Goal: Task Accomplishment & Management: Complete application form

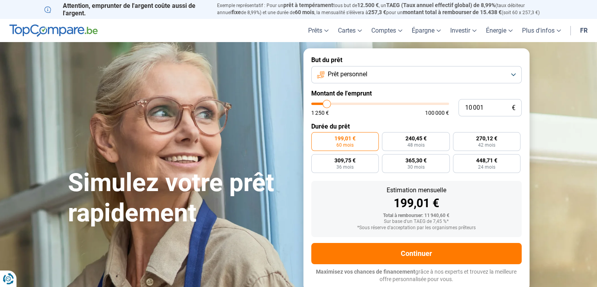
click at [385, 76] on button "Prêt personnel" at bounding box center [416, 74] width 210 height 17
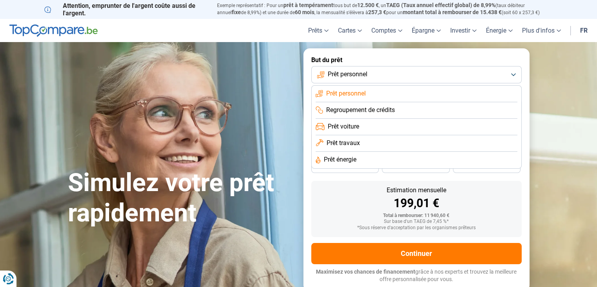
click at [377, 142] on li "Prêt travaux" at bounding box center [417, 143] width 202 height 16
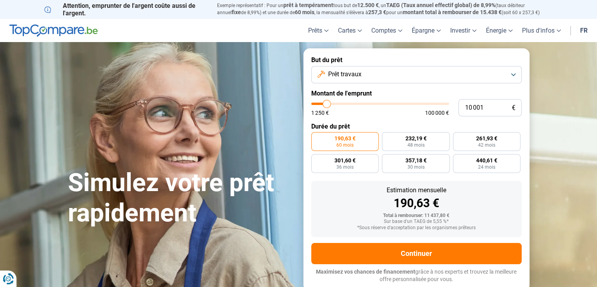
type input "13 750"
type input "13750"
type input "18 750"
type input "18750"
type input "23 500"
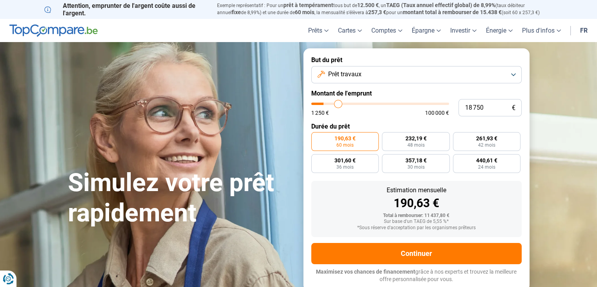
type input "23500"
type input "28 500"
type input "28500"
type input "30 500"
type input "30500"
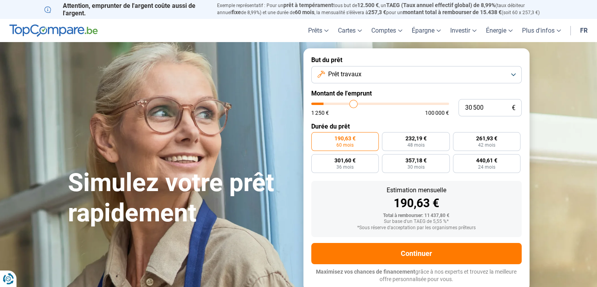
type input "33 000"
type input "33000"
type input "35 250"
type input "35250"
type input "40 250"
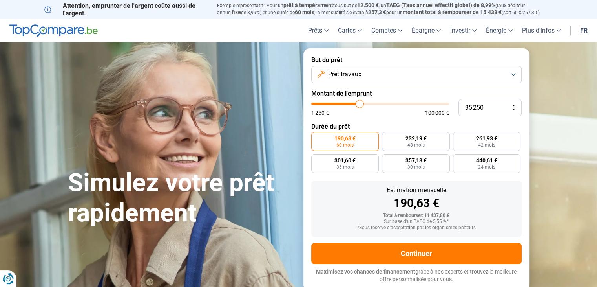
type input "40250"
type input "50 000"
type input "50000"
type input "58 750"
type input "58750"
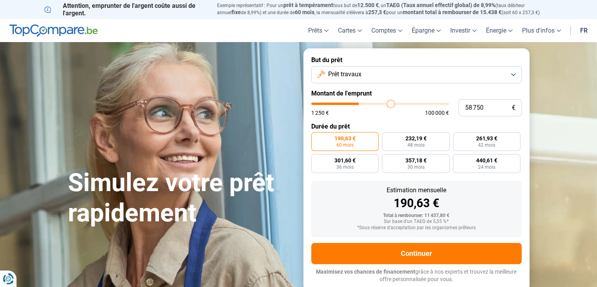
type input "68 000"
type input "68000"
type input "76 250"
type input "76250"
type input "84 000"
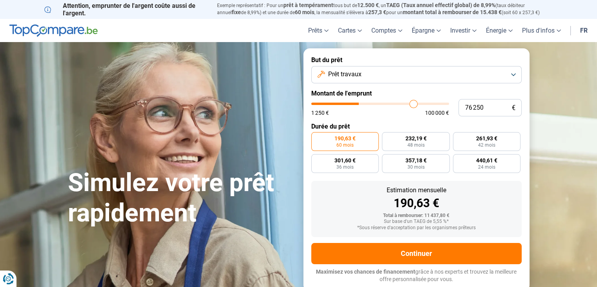
type input "84000"
type input "89 500"
type input "89500"
type input "94 500"
type input "94500"
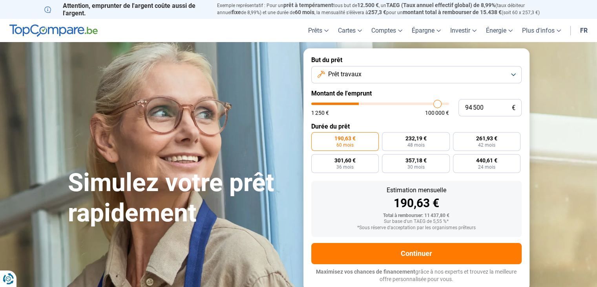
type input "99 500"
type input "99500"
type input "100 000"
drag, startPoint x: 328, startPoint y: 104, endPoint x: 482, endPoint y: 109, distance: 154.3
type input "100000"
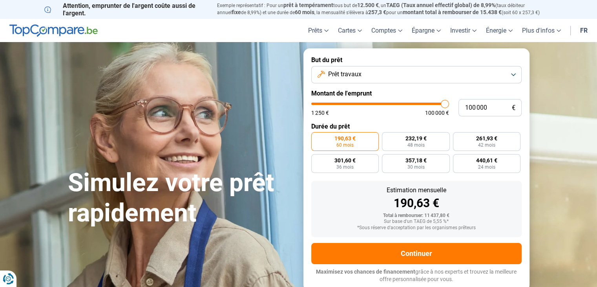
click at [449, 105] on input "range" at bounding box center [380, 103] width 138 height 2
radio input "false"
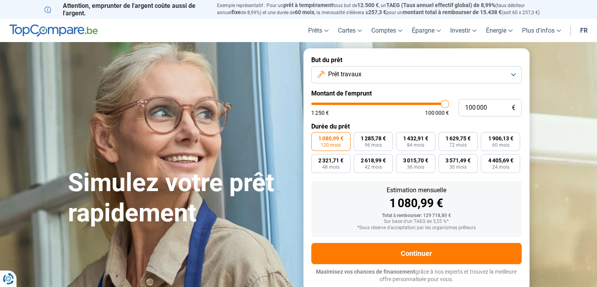
click at [343, 74] on span "Prêt travaux" at bounding box center [344, 74] width 33 height 9
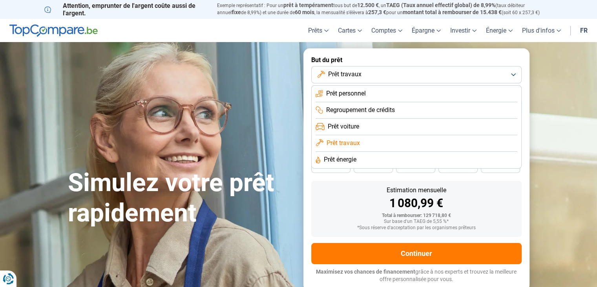
click at [410, 57] on label "But du prêt" at bounding box center [416, 59] width 210 height 7
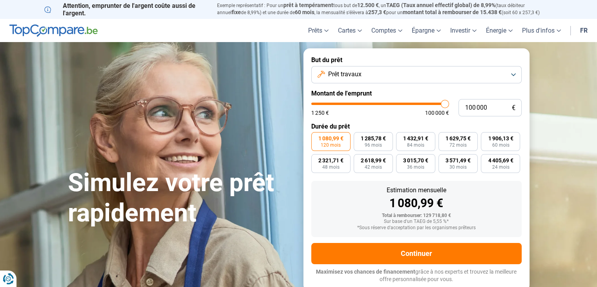
type input "99 500"
type input "99500"
type input "98 750"
type input "98750"
type input "98 500"
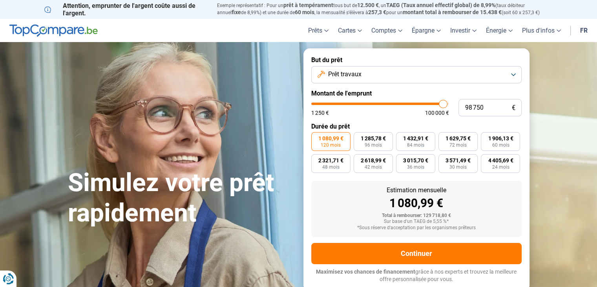
type input "98500"
type input "97 250"
type input "97250"
type input "96 750"
type input "96750"
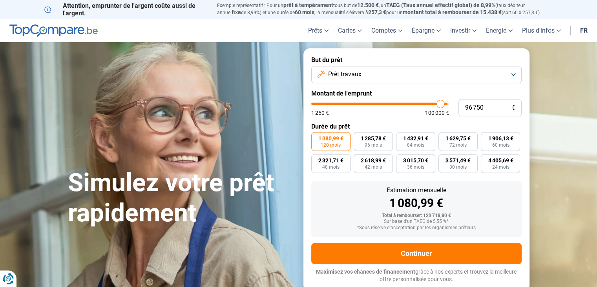
type input "95 750"
type input "95750"
type input "95 000"
type input "95000"
type input "94 500"
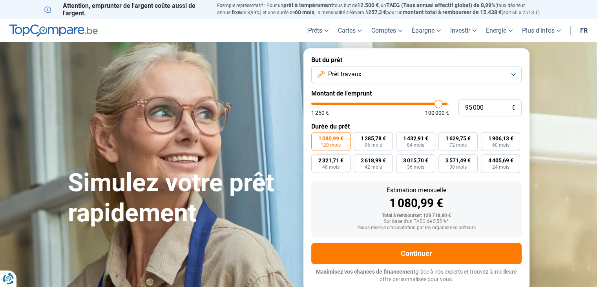
type input "94500"
type input "94 250"
type input "94250"
type input "93 500"
type input "93500"
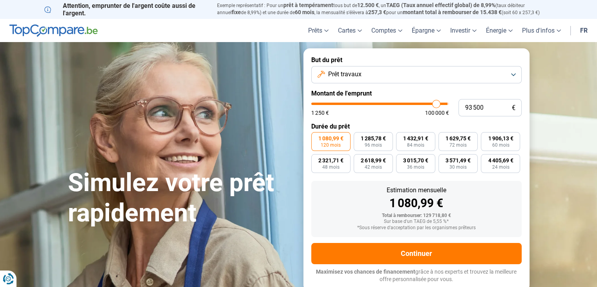
type input "93 250"
type input "93250"
type input "93 000"
type input "93000"
type input "92 750"
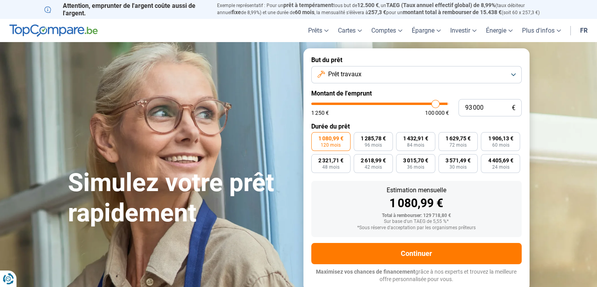
type input "92750"
type input "92 000"
type input "92000"
type input "91 750"
type input "91750"
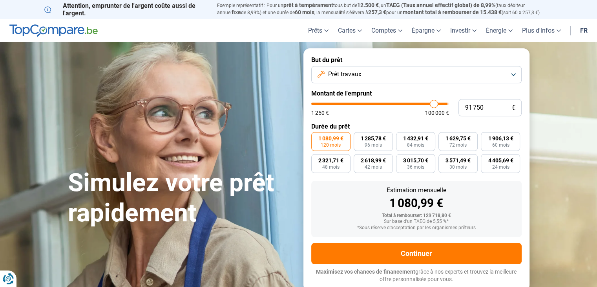
type input "90 750"
type input "90750"
type input "90 500"
type input "90500"
type input "90 250"
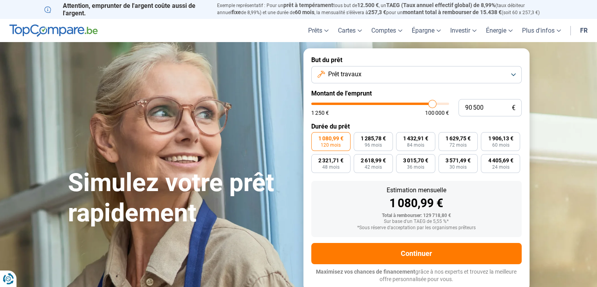
type input "90250"
type input "90 000"
type input "90000"
type input "89 500"
type input "89500"
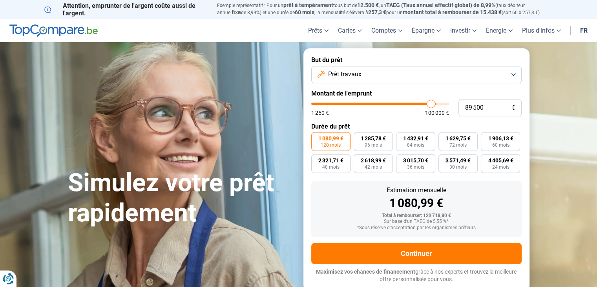
type input "89 250"
type input "89250"
type input "89 000"
type input "89000"
type input "88 750"
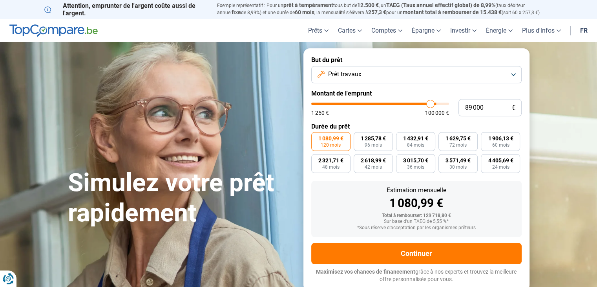
type input "88750"
type input "88 250"
type input "88250"
type input "87 750"
type input "87750"
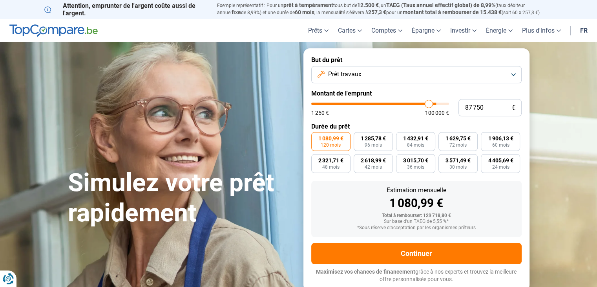
type input "87 500"
type input "87500"
type input "86 750"
type input "86750"
type input "86 500"
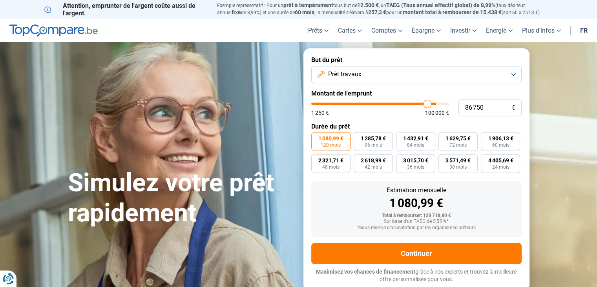
type input "86500"
type input "85 500"
type input "85500"
type input "85 000"
type input "85000"
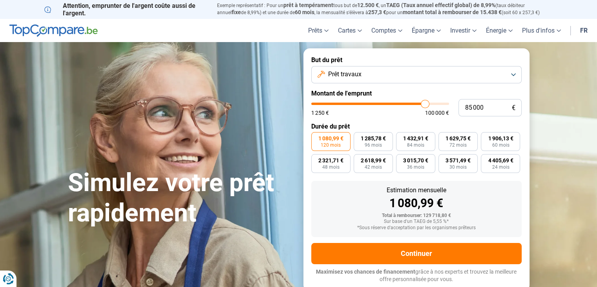
type input "84 000"
type input "84000"
type input "83 500"
type input "83500"
type input "82 500"
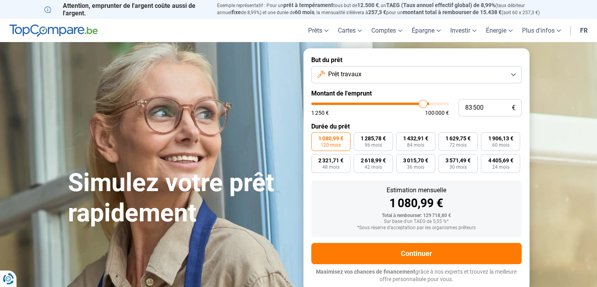
type input "82500"
type input "82 250"
type input "82250"
type input "81 000"
type input "81000"
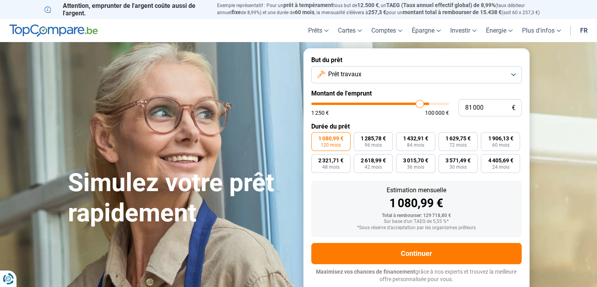
type input "80 750"
type input "80750"
type input "80 000"
type input "80000"
type input "79 500"
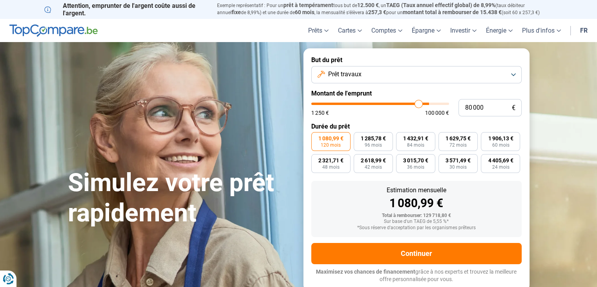
type input "79500"
type input "79 000"
type input "79000"
type input "78 750"
type input "78750"
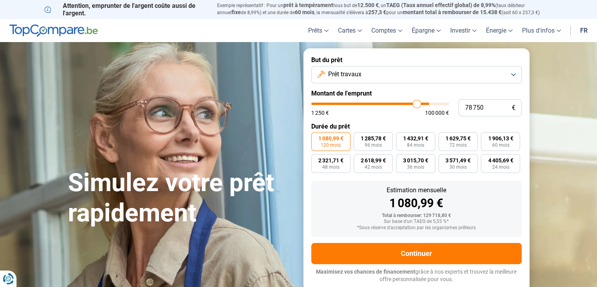
type input "78 500"
type input "78500"
type input "78 000"
type input "78000"
type input "77 750"
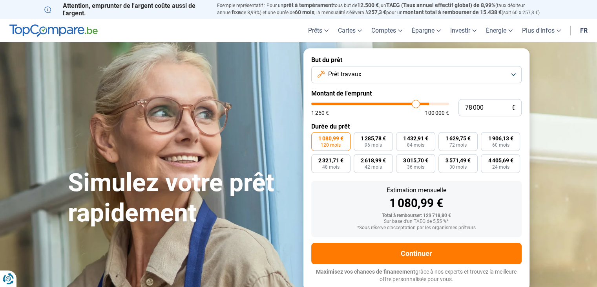
type input "77750"
type input "77 250"
type input "77250"
type input "77 000"
type input "77000"
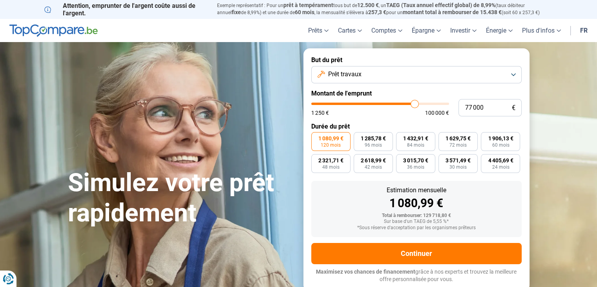
type input "76 750"
type input "76750"
type input "76 500"
type input "76500"
type input "76 000"
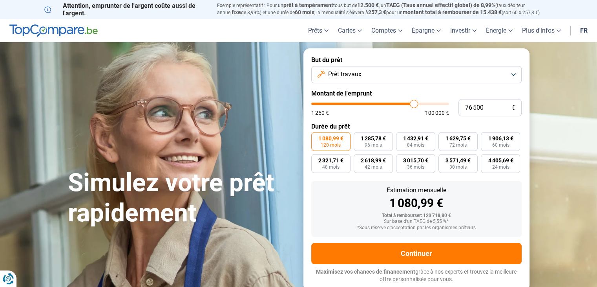
type input "76000"
type input "75 750"
type input "75750"
type input "75 250"
type input "75250"
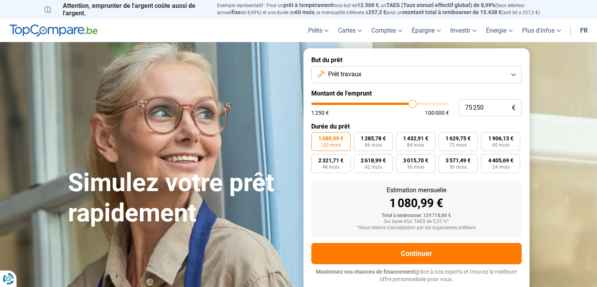
type input "74 750"
type input "74750"
type input "74 500"
type input "74500"
type input "74 000"
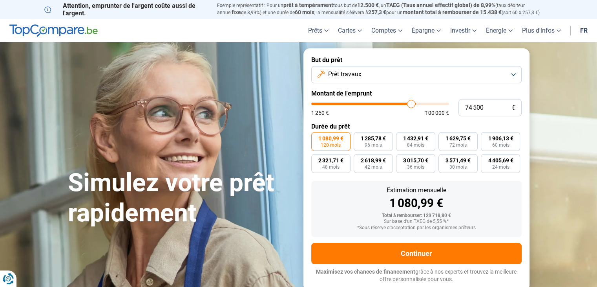
type input "74000"
type input "73 500"
type input "73500"
type input "73 250"
type input "73250"
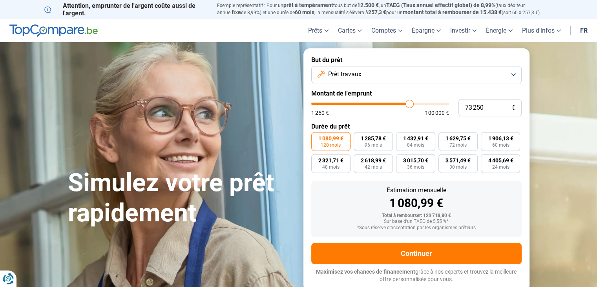
type input "73 000"
type input "73000"
type input "72 750"
type input "72750"
type input "71 750"
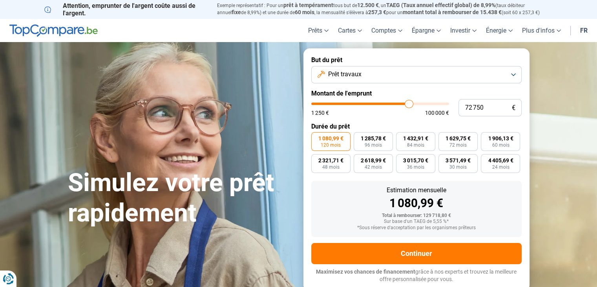
type input "71750"
type input "71 500"
type input "71500"
type input "71 250"
type input "71250"
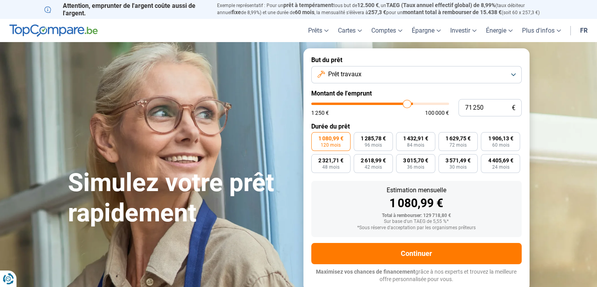
type input "70 750"
type input "70750"
type input "70 500"
type input "70500"
type input "70 250"
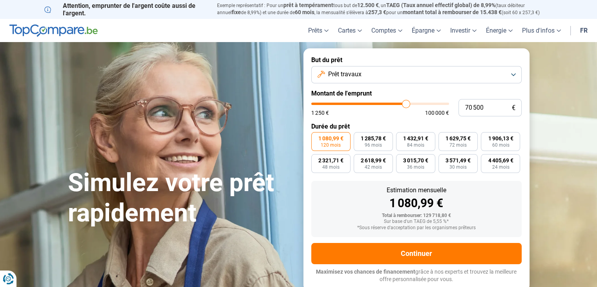
type input "70250"
type input "70 000"
type input "70000"
type input "69 500"
type input "69500"
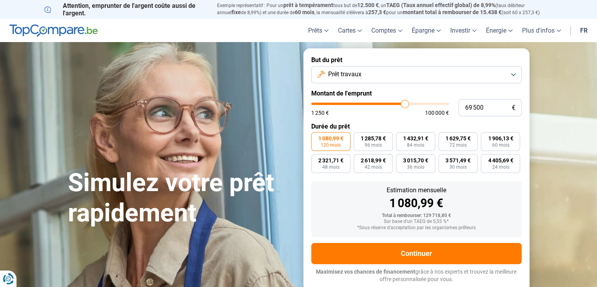
type input "69 250"
type input "69250"
type input "69 000"
type input "69000"
type input "68 750"
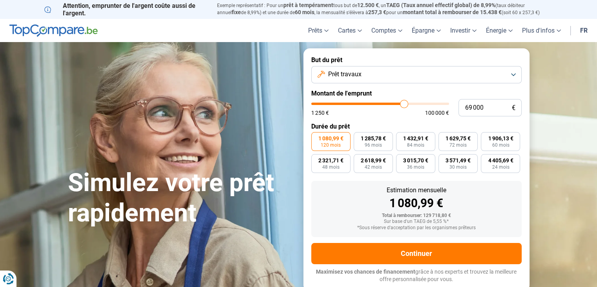
type input "68750"
type input "68 250"
type input "68250"
type input "67 750"
type input "67750"
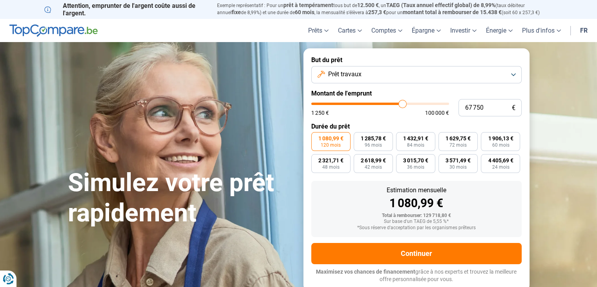
type input "67 500"
type input "67500"
type input "66 750"
type input "66750"
type input "66 500"
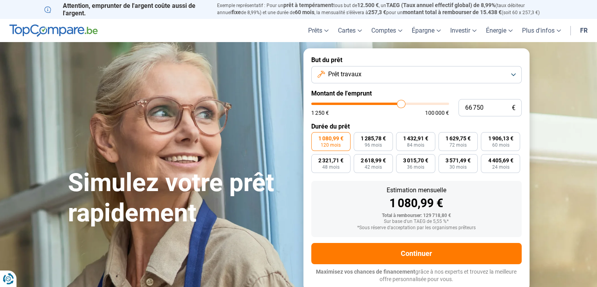
type input "66500"
type input "66 250"
type input "66250"
type input "66 000"
type input "66000"
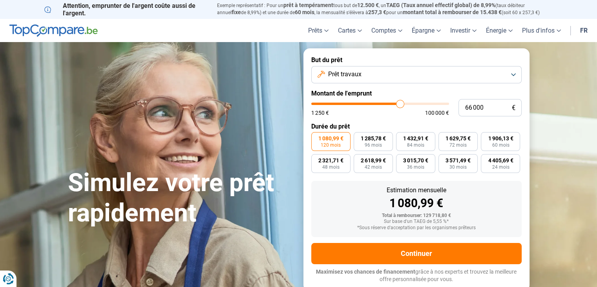
type input "65 500"
type input "65500"
type input "65 250"
type input "65250"
type input "65 000"
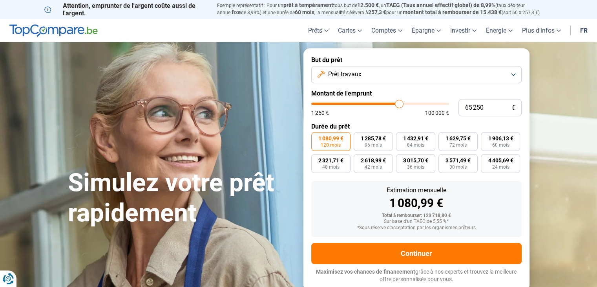
type input "65000"
type input "64 750"
type input "64750"
type input "64 000"
type input "64000"
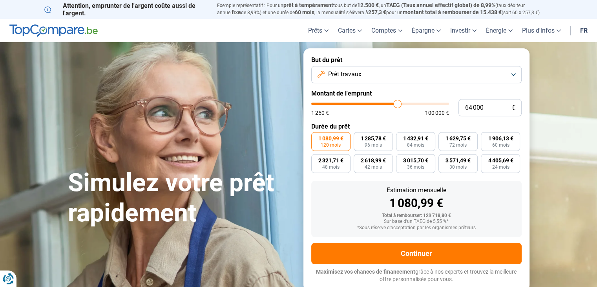
type input "63 750"
type input "63750"
type input "63 500"
type input "63500"
type input "63 250"
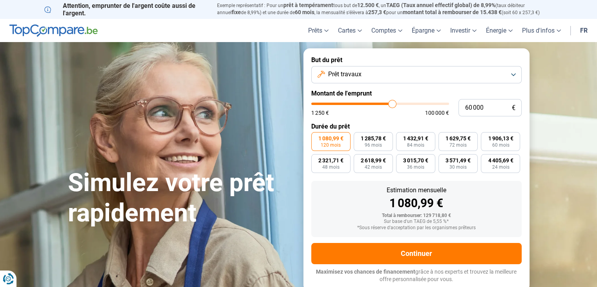
drag, startPoint x: 443, startPoint y: 106, endPoint x: 392, endPoint y: 110, distance: 50.9
click at [392, 105] on input "range" at bounding box center [380, 103] width 138 height 2
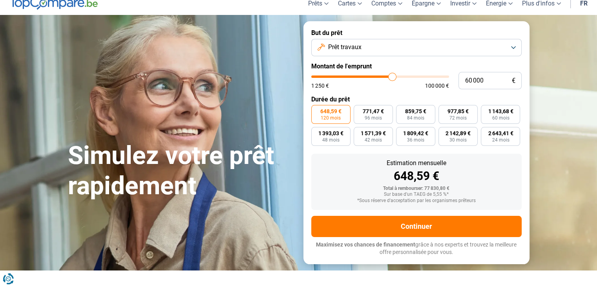
scroll to position [131, 0]
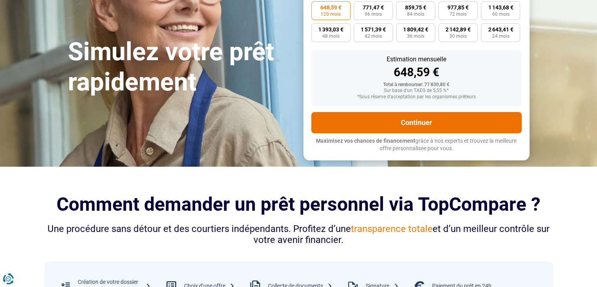
click at [353, 121] on button "Continuer" at bounding box center [416, 122] width 210 height 21
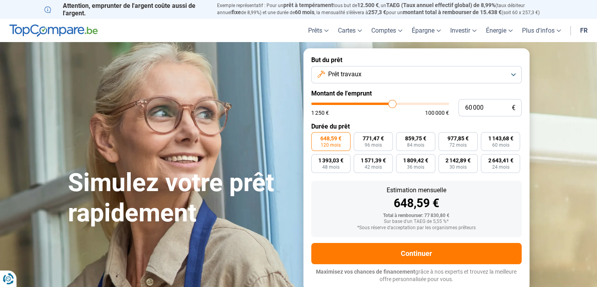
scroll to position [0, 0]
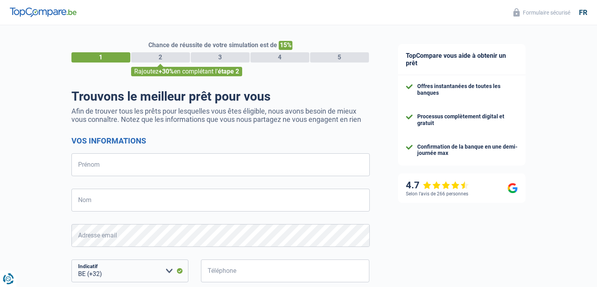
select select "32"
